Goal: Task Accomplishment & Management: Use online tool/utility

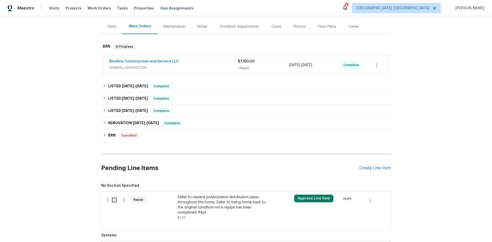
scroll to position [17, 0]
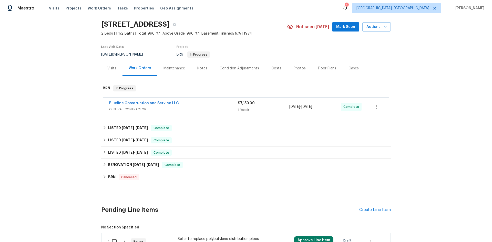
click at [108, 67] on div "Visits" at bounding box center [111, 68] width 9 height 5
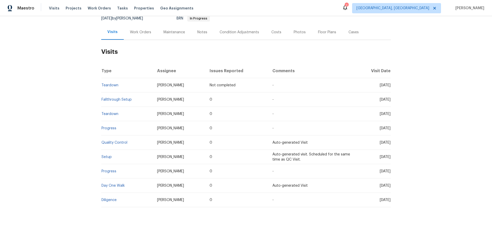
scroll to position [57, 0]
click at [112, 152] on td "Setup" at bounding box center [127, 157] width 52 height 14
click at [108, 155] on link "Setup" at bounding box center [106, 157] width 10 height 4
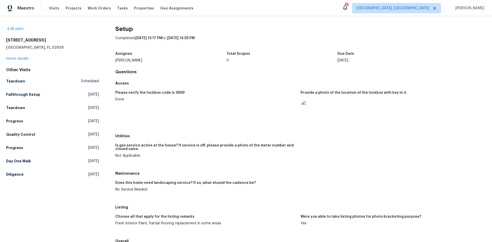
click at [285, 106] on figure "Please verify the lockbox code is 3669 Done" at bounding box center [207, 109] width 185 height 37
click at [301, 106] on img at bounding box center [309, 109] width 16 height 16
